Goal: Task Accomplishment & Management: Manage account settings

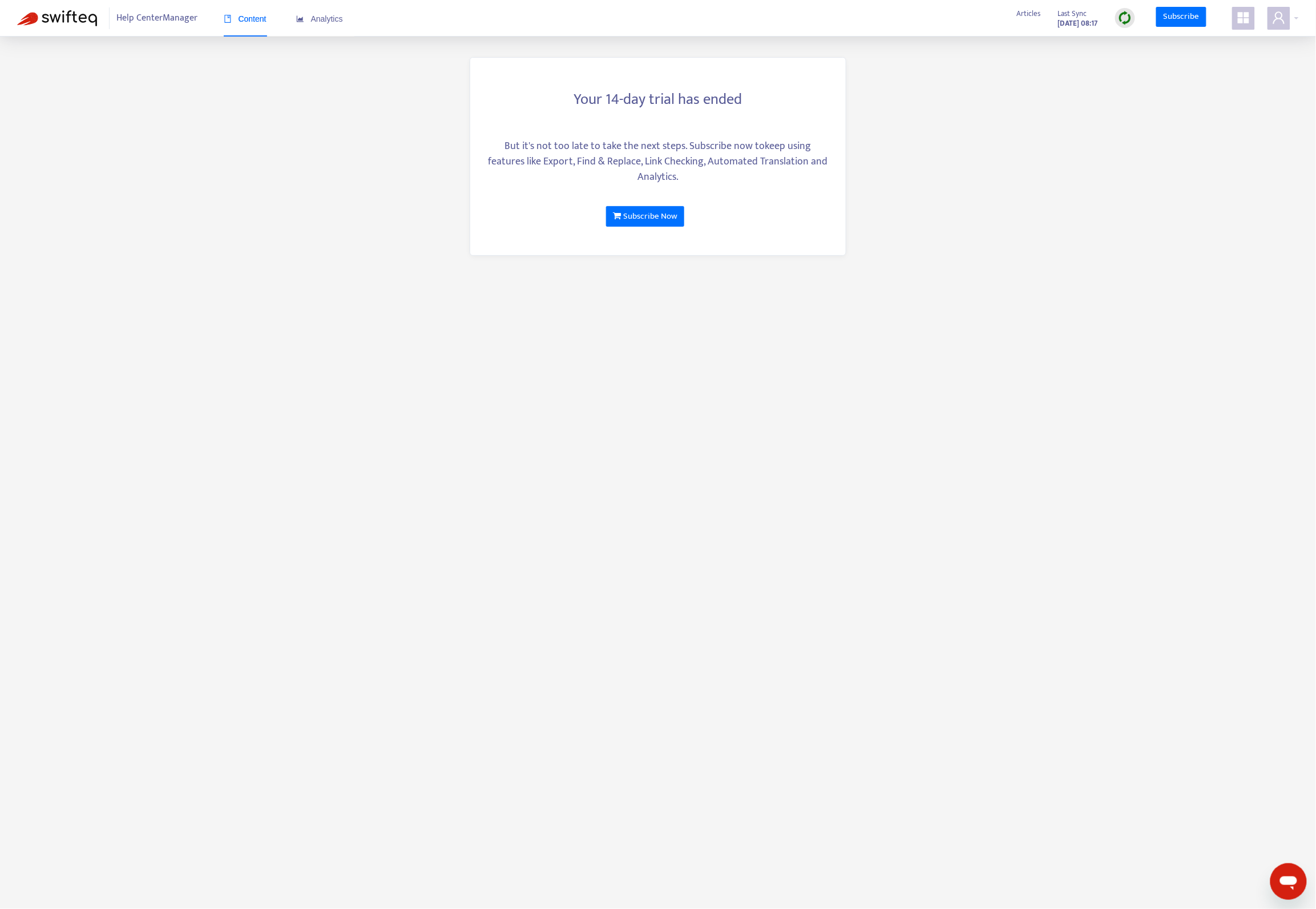
click at [936, 275] on main "Your 14-day trial has ended But it's not too late to take the next steps. Subsc…" at bounding box center [658, 454] width 1316 height 909
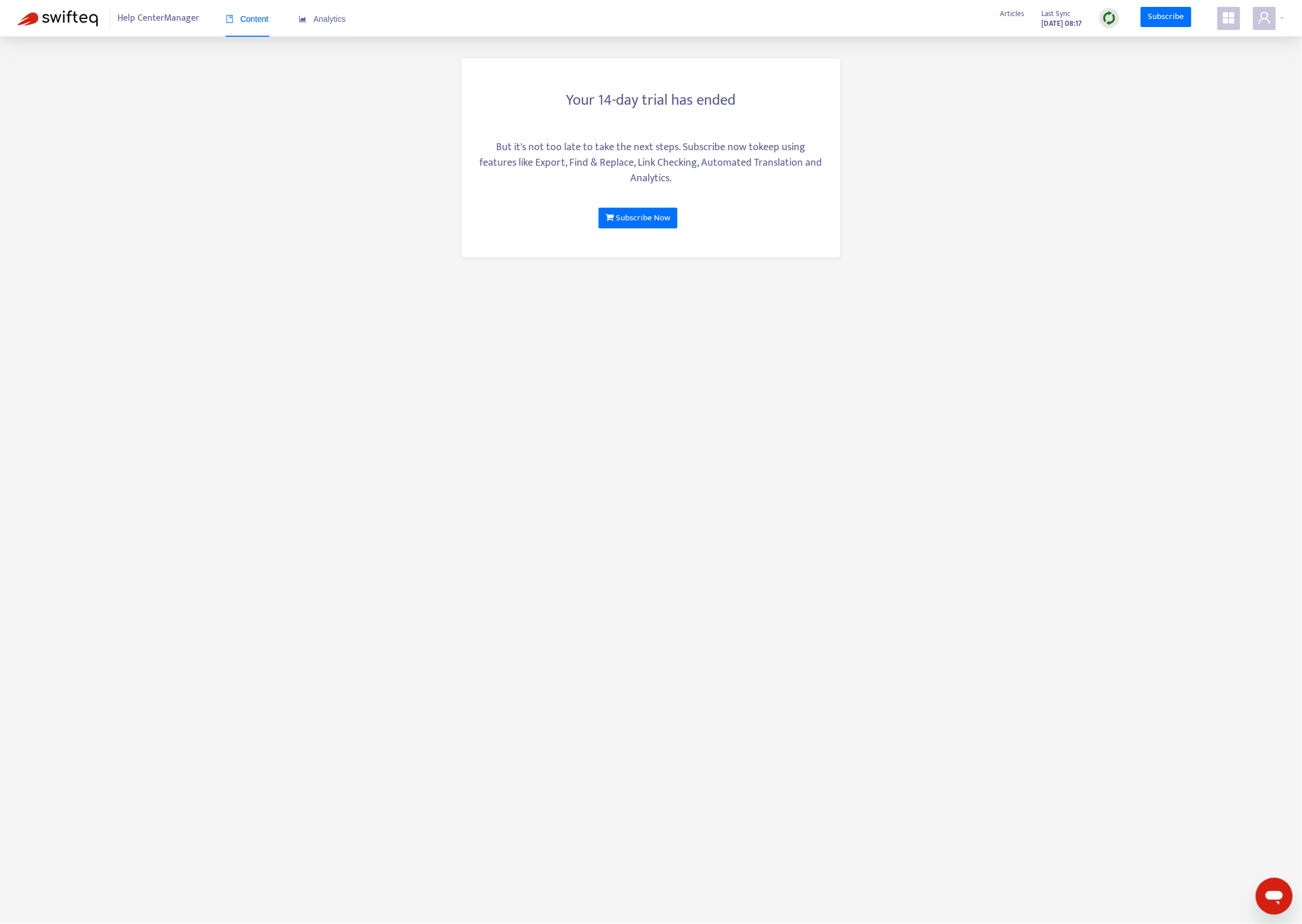
click at [1157, 192] on main "Your 14-day trial has ended But it's not too late to take the next steps. Subsc…" at bounding box center [651, 462] width 1302 height 924
click at [139, 24] on span "Help Center Manager" at bounding box center [159, 18] width 81 height 22
click at [954, 329] on main "Your 14-day trial has ended But it's not too late to take the next steps. Subsc…" at bounding box center [651, 462] width 1302 height 924
click at [1044, 100] on main "Your 14-day trial has ended But it's not too late to take the next steps. Subsc…" at bounding box center [651, 462] width 1302 height 924
